Goal: Communication & Community: Answer question/provide support

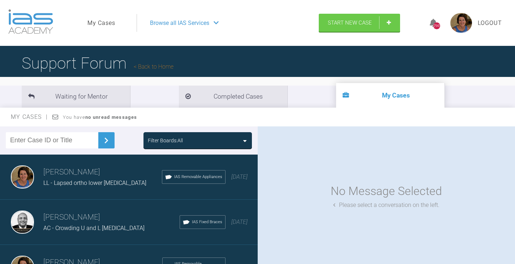
click at [240, 141] on div "Filter Boards: All" at bounding box center [198, 141] width 100 height 8
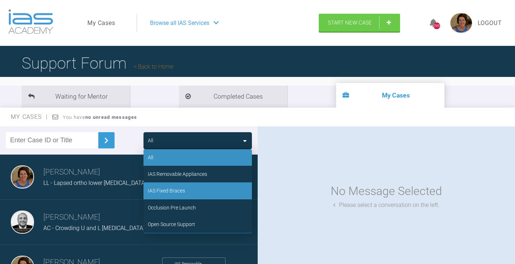
click at [187, 191] on div "IAS Fixed Braces" at bounding box center [197, 190] width 108 height 17
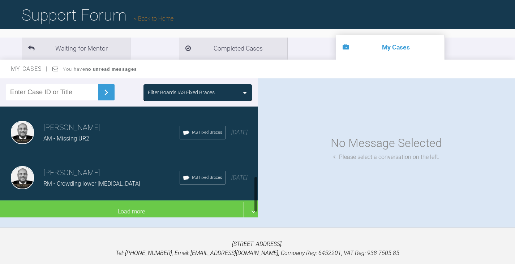
scroll to position [228, 0]
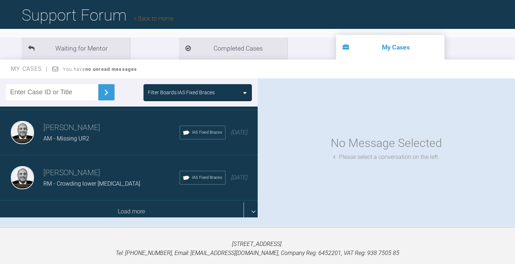
click at [176, 208] on div "Load more" at bounding box center [131, 211] width 263 height 22
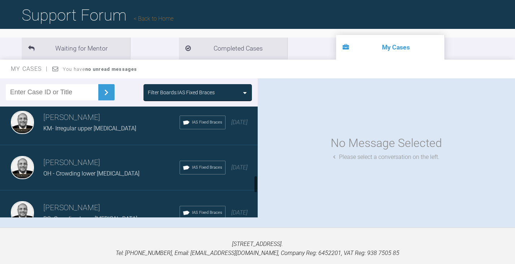
scroll to position [444, 0]
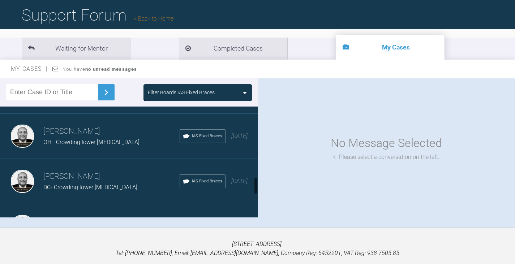
click at [79, 138] on div "OH - Crowding lower [MEDICAL_DATA]" at bounding box center [111, 142] width 136 height 9
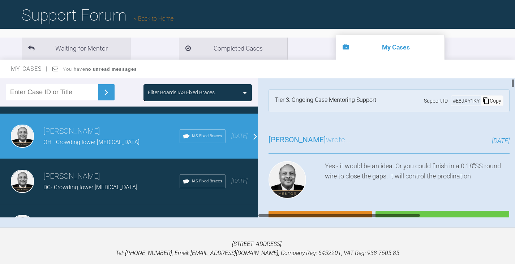
scroll to position [36, 0]
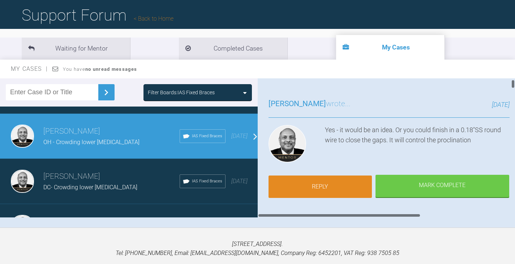
click at [333, 191] on link "Reply" at bounding box center [319, 187] width 103 height 22
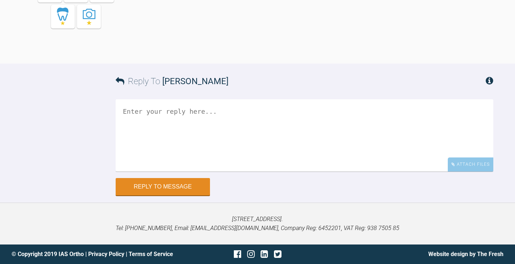
scroll to position [8904, 0]
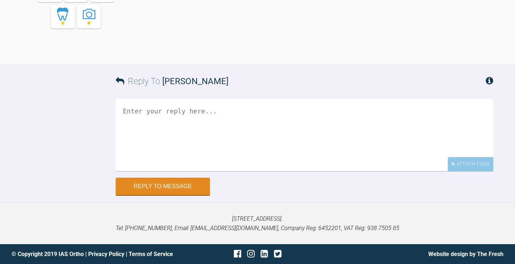
click at [135, 109] on textarea at bounding box center [304, 135] width 377 height 72
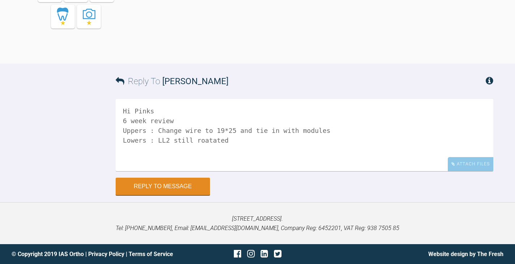
click at [200, 140] on textarea "Hi Pinks 6 week review Uppers : Change wire to 19*25 and tie in with modules Lo…" at bounding box center [304, 135] width 377 height 72
click at [217, 138] on textarea "Hi Pinks 6 week review Uppers : Change wire to 19*25 and tie in with modules Lo…" at bounding box center [304, 135] width 377 height 72
click at [366, 139] on textarea "Hi Pinks 6 week review Uppers : Change wire to 19*25 and tie in with modules Lo…" at bounding box center [304, 135] width 377 height 72
click at [375, 138] on textarea "Hi Pinks 6 week review Uppers : Change wire to 19*25 and tie in with modules Lo…" at bounding box center [304, 135] width 377 height 72
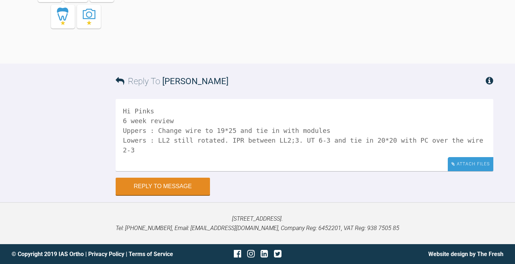
type textarea "Hi Pinks 6 week review Uppers : Change wire to 19*25 and tie in with modules Lo…"
click at [476, 163] on div "Attach Files" at bounding box center [471, 164] width 46 height 14
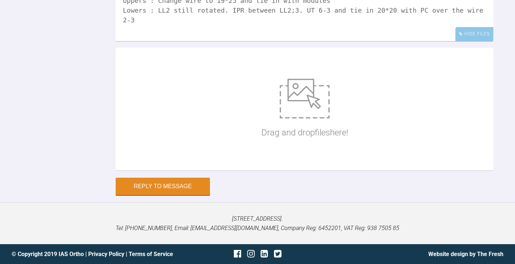
click at [310, 118] on img at bounding box center [305, 99] width 50 height 40
type input "C:\fakepath\O Lade 001.JPG"
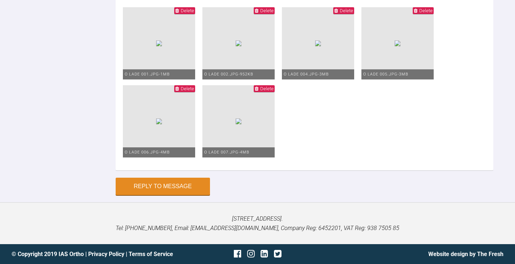
scroll to position [9242, 0]
click at [168, 184] on button "Reply to Message" at bounding box center [163, 186] width 94 height 17
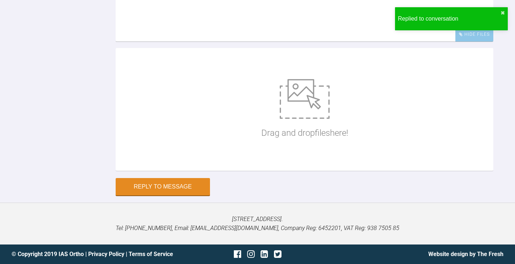
scroll to position [9080, 0]
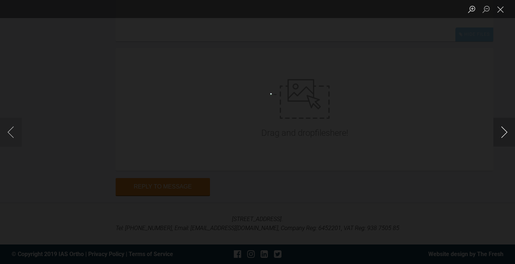
click at [502, 131] on button "Next image" at bounding box center [504, 132] width 22 height 29
click at [504, 133] on button "Next image" at bounding box center [504, 132] width 22 height 29
click at [506, 133] on button "Next image" at bounding box center [504, 132] width 22 height 29
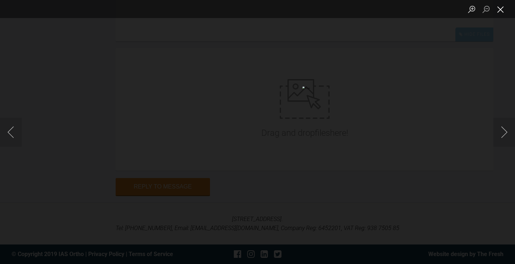
click at [499, 9] on button "Close lightbox" at bounding box center [500, 9] width 14 height 13
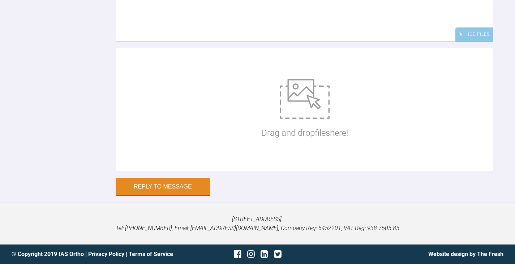
scroll to position [8971, 0]
